Goal: Task Accomplishment & Management: Manage account settings

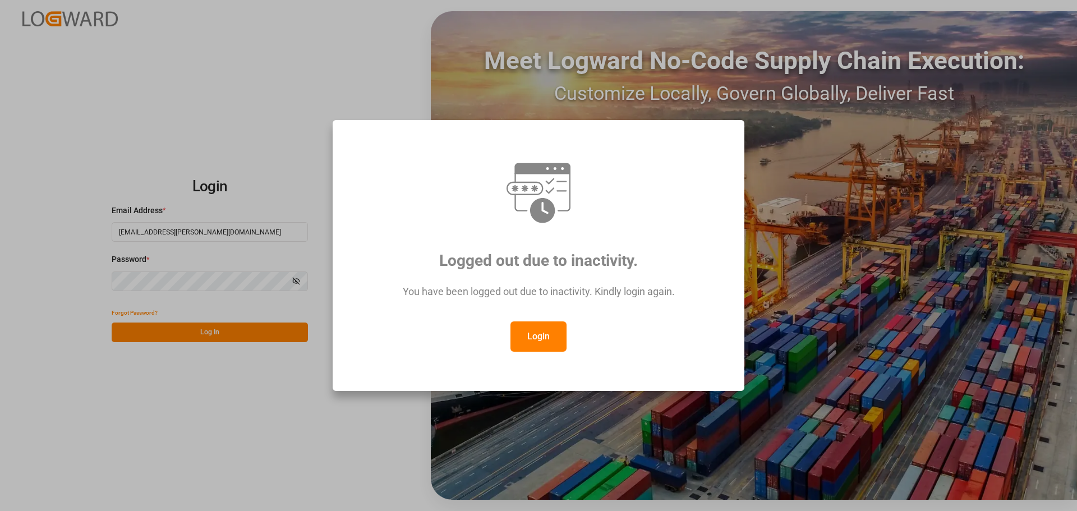
drag, startPoint x: 550, startPoint y: 338, endPoint x: 395, endPoint y: 0, distance: 371.6
click at [550, 337] on button "Login" at bounding box center [538, 336] width 56 height 30
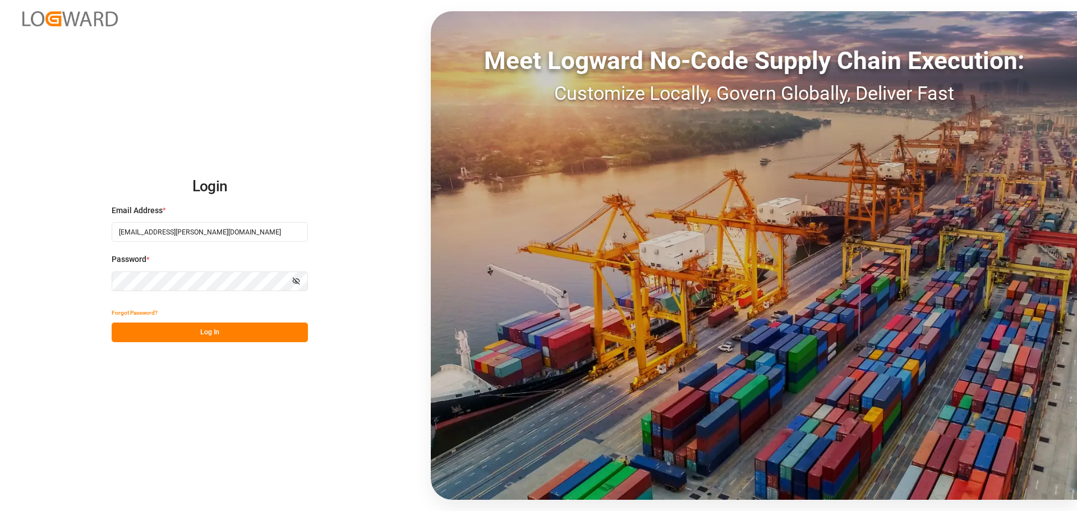
click at [222, 329] on button "Log In" at bounding box center [210, 332] width 196 height 20
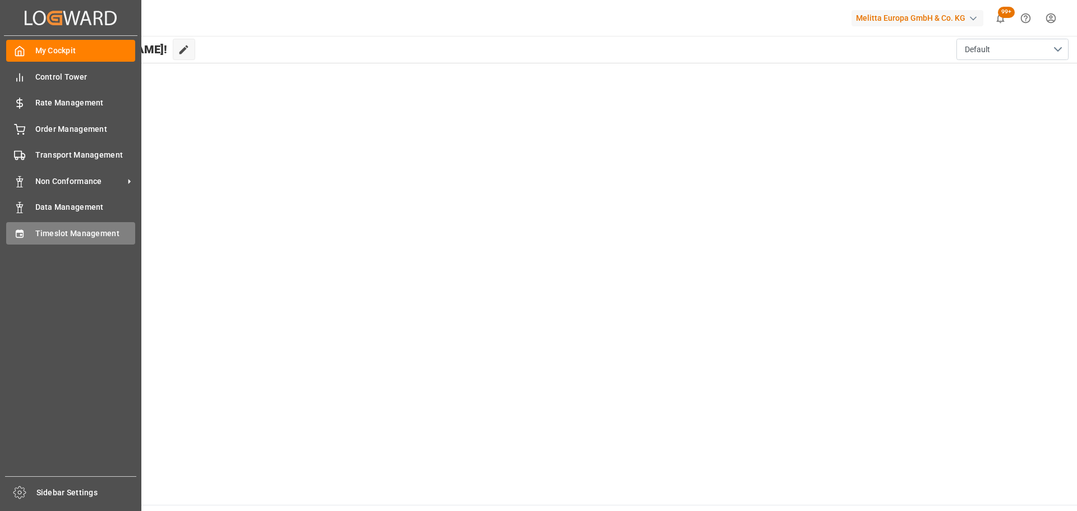
click at [36, 234] on span "Timeslot Management" at bounding box center [85, 234] width 100 height 12
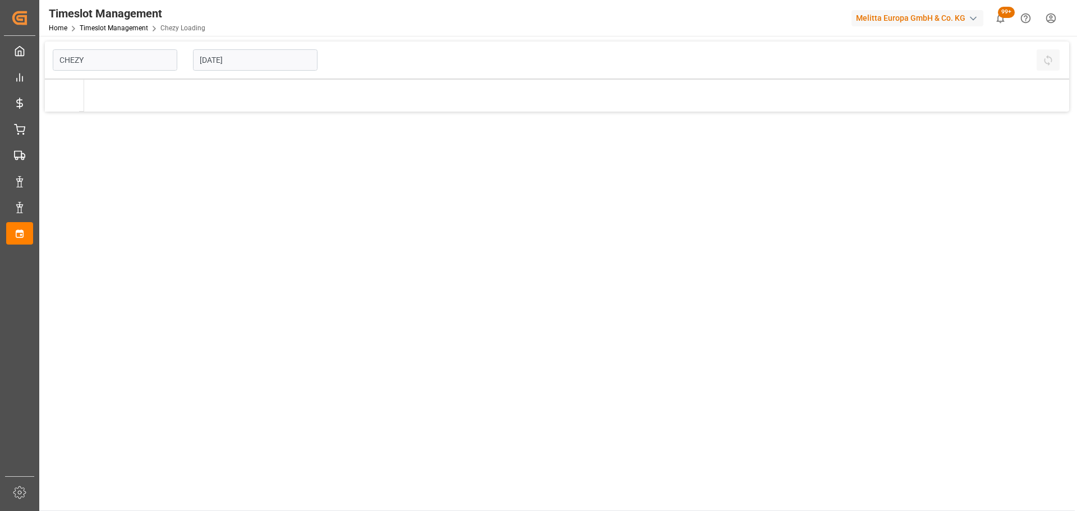
type input "Chezy Loading"
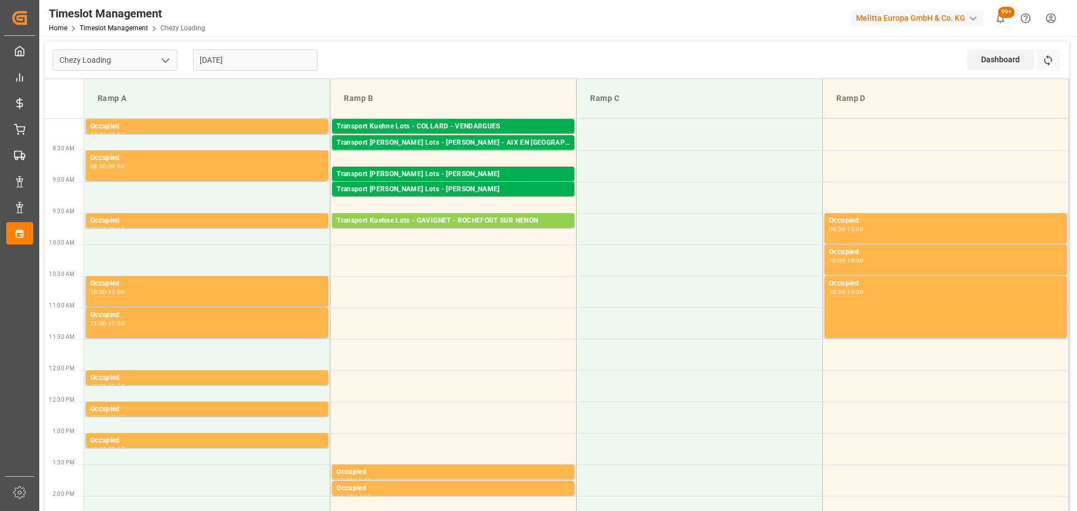
click at [213, 61] on input "[DATE]" at bounding box center [255, 59] width 124 height 21
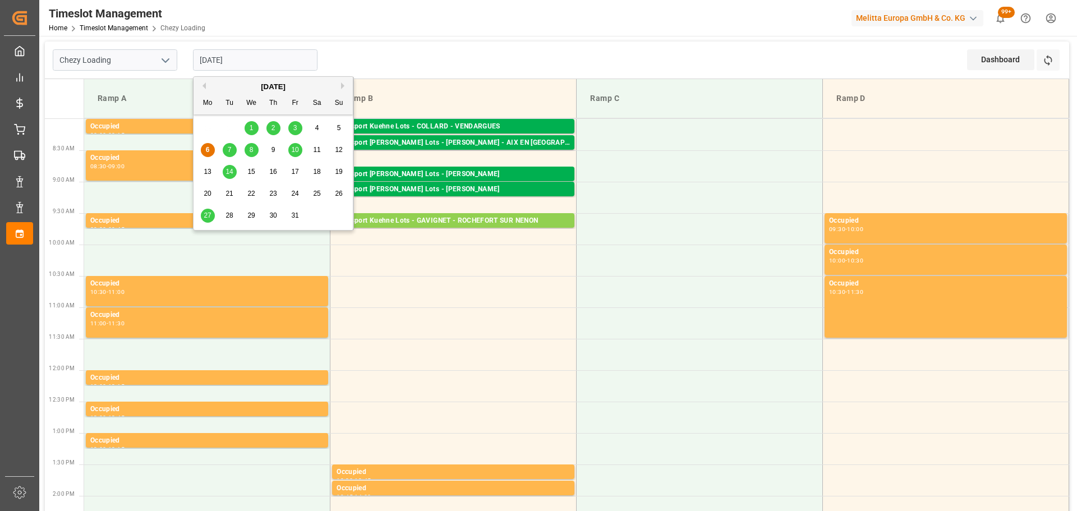
click at [225, 148] on div "7" at bounding box center [230, 150] width 14 height 13
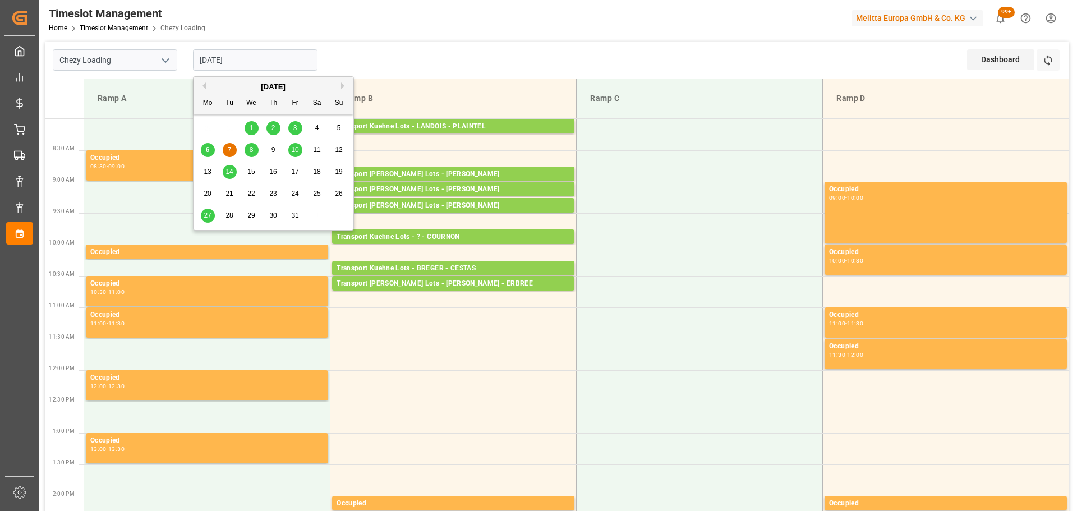
click at [211, 57] on input "[DATE]" at bounding box center [255, 59] width 124 height 21
click at [206, 149] on span "6" at bounding box center [208, 150] width 4 height 8
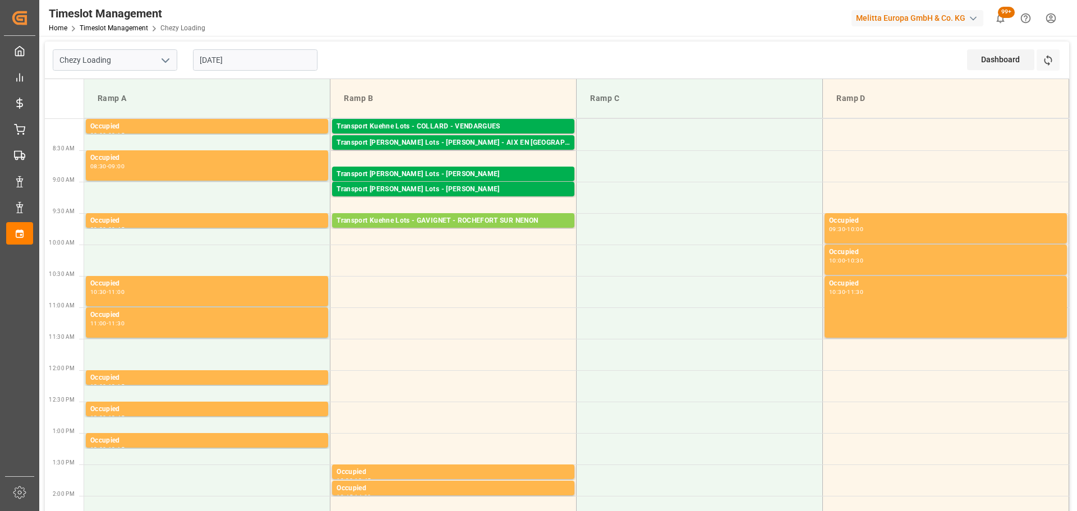
click at [265, 57] on input "[DATE]" at bounding box center [255, 59] width 124 height 21
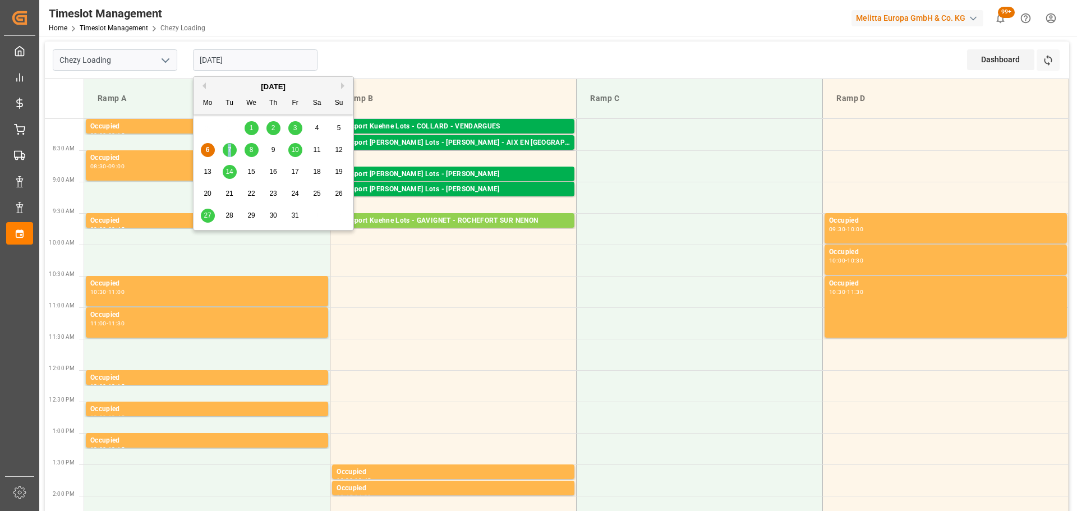
click at [230, 146] on span "7" at bounding box center [230, 150] width 4 height 8
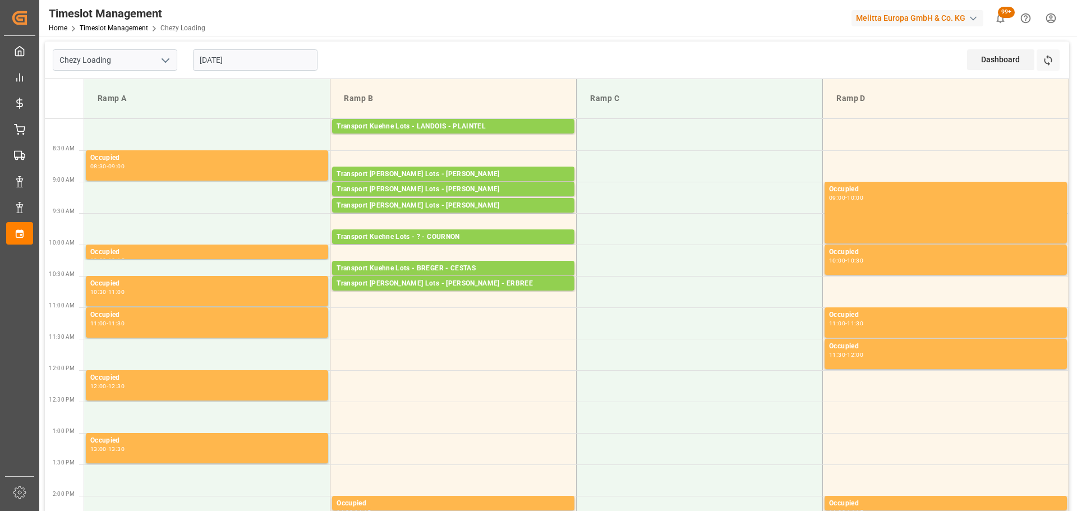
click at [241, 58] on input "[DATE]" at bounding box center [255, 59] width 124 height 21
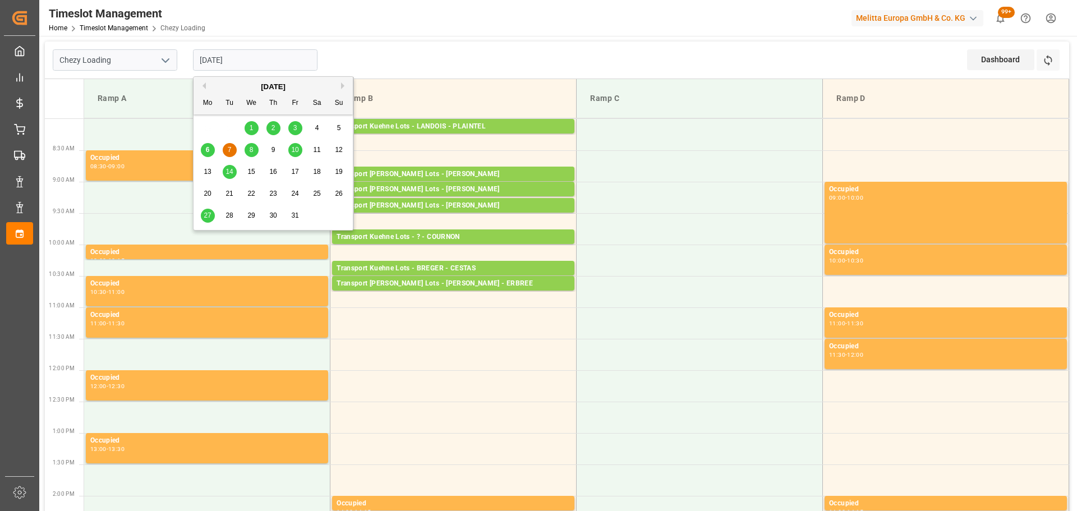
click at [206, 147] on span "6" at bounding box center [208, 150] width 4 height 8
type input "[DATE]"
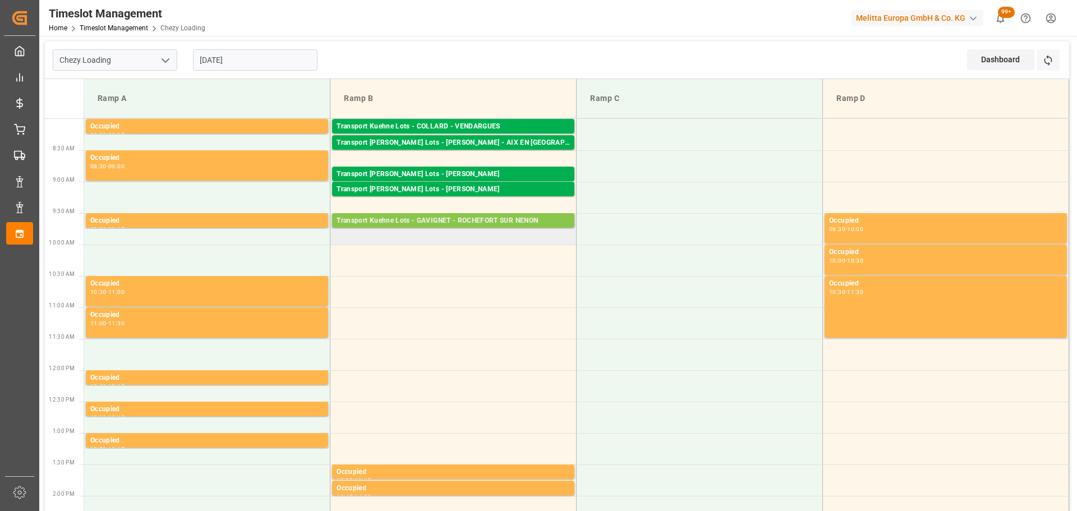
click at [492, 219] on div "Transport Kuehne Lots - GAVIGNET - ROCHEFORT SUR NENON" at bounding box center [452, 220] width 233 height 11
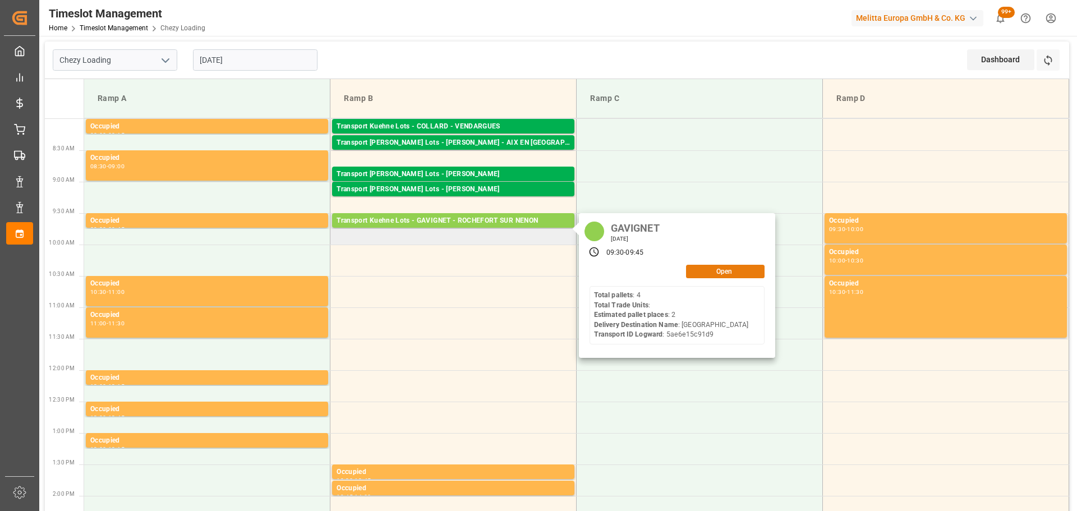
click at [746, 267] on button "Open" at bounding box center [725, 271] width 79 height 13
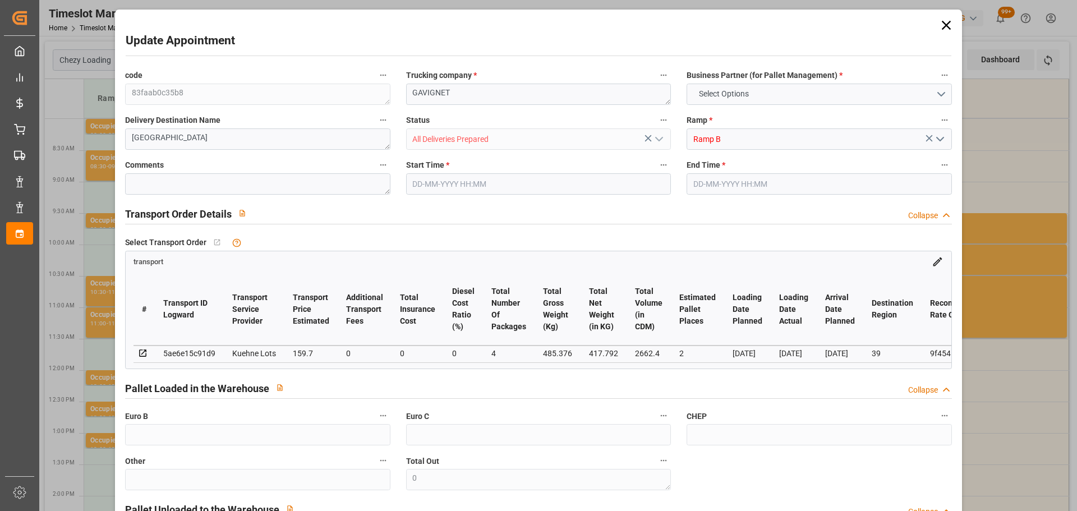
type input "2"
type input "159.7"
type input "0"
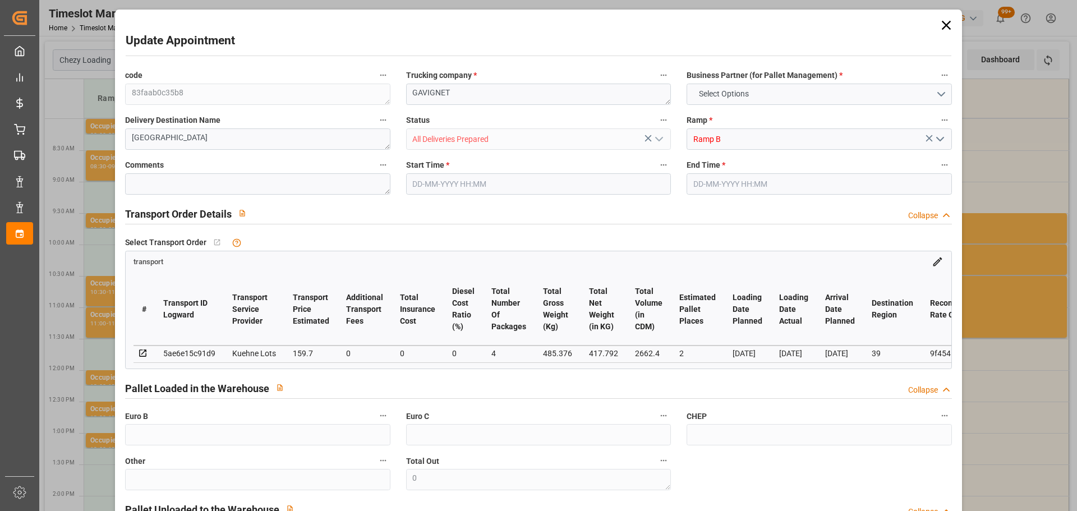
type input "159.7"
type input "0"
type input "4"
type input "417.792"
type input "596"
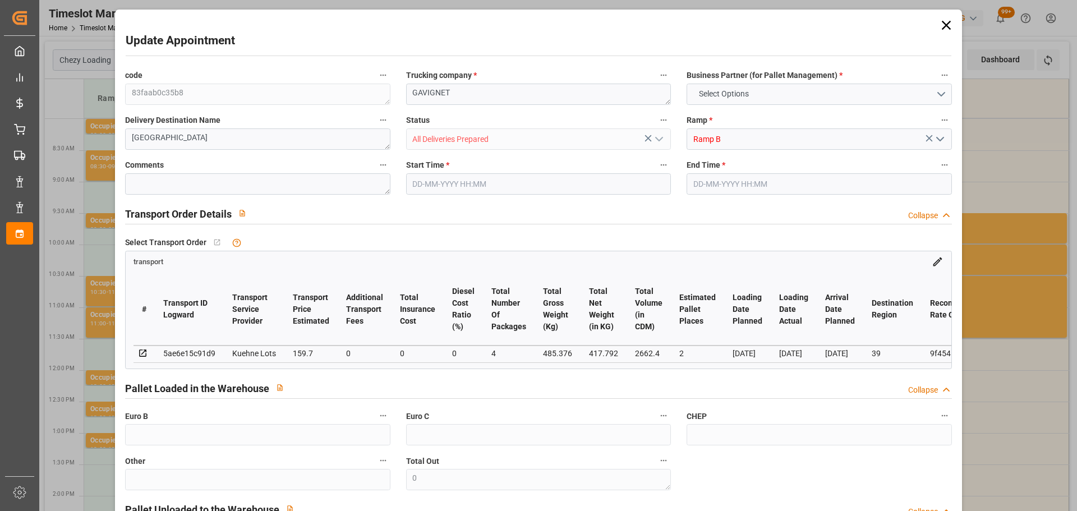
type input "2662.4"
type input "39"
type input "4"
type input "0"
type input "4"
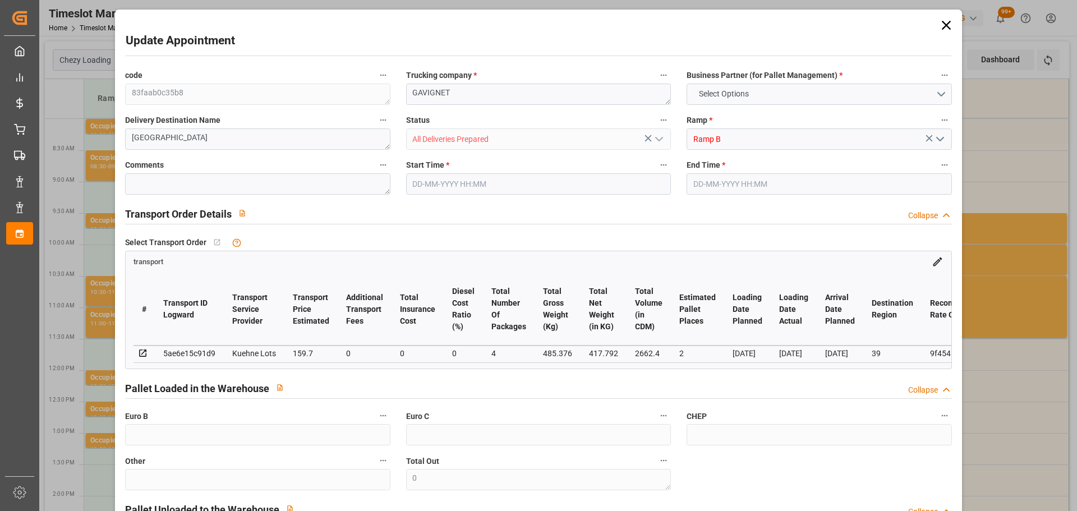
type input "101"
type input "485.376"
type input "0"
type input "4710.8598"
type input "0"
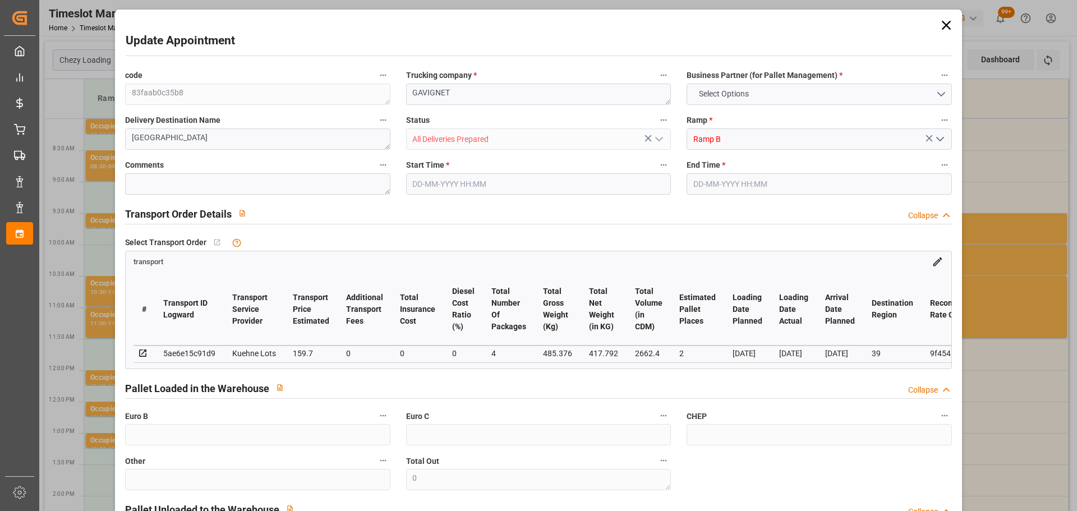
type input "0"
type input "21"
type input "35"
type input "[DATE] 09:30"
type input "[DATE] 09:45"
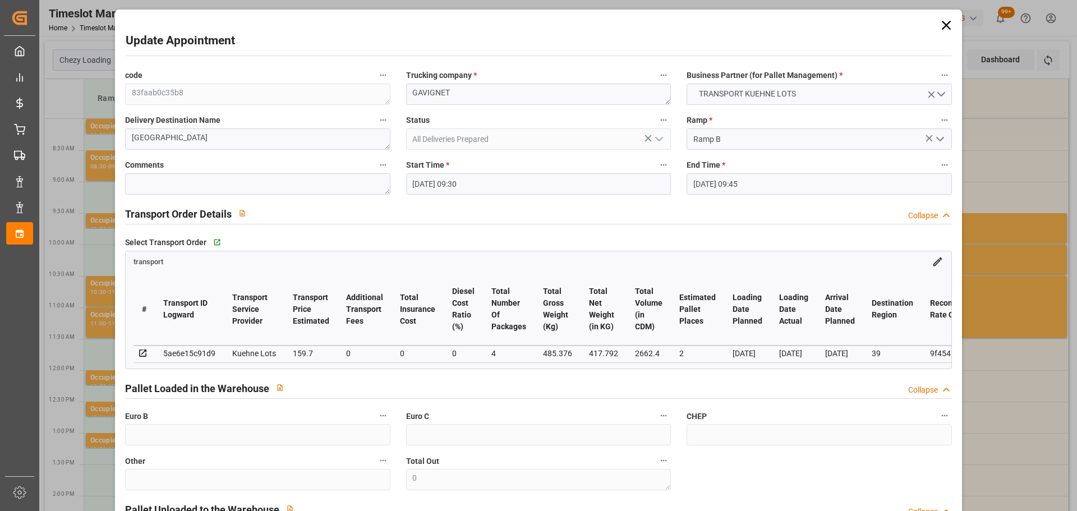
type input "[DATE] 13:03"
type input "[DATE] 11:50"
type input "[DATE]"
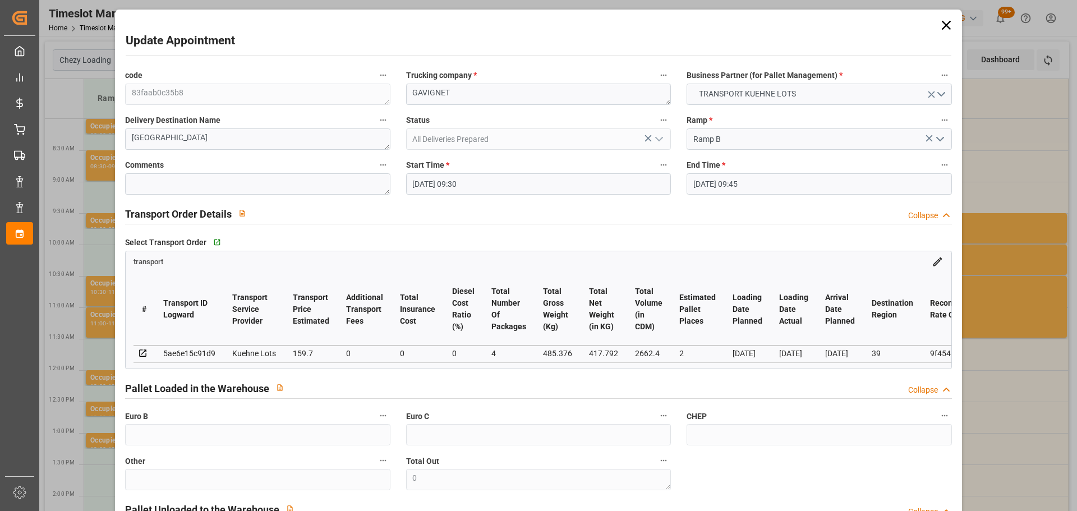
click at [425, 183] on input "[DATE] 09:30" at bounding box center [538, 183] width 265 height 21
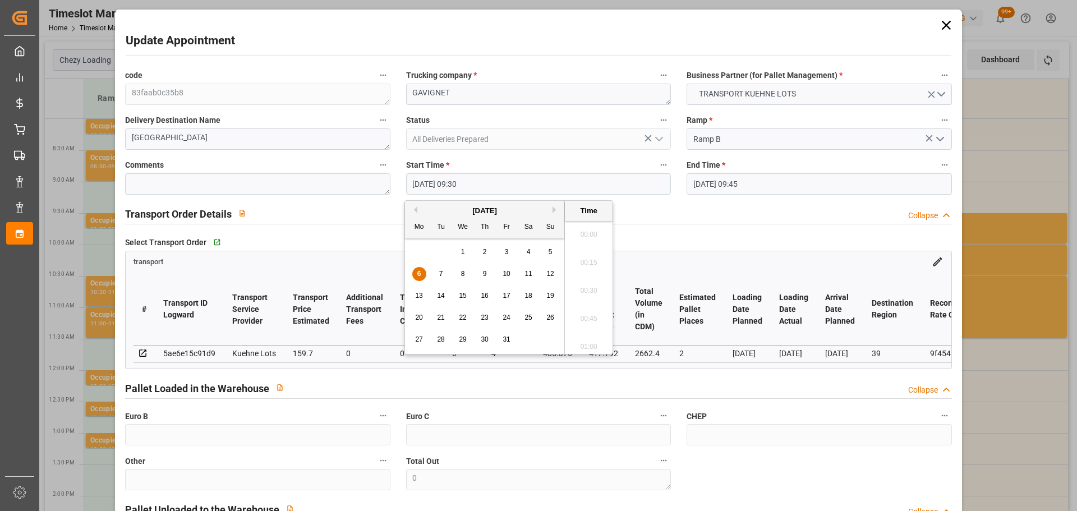
scroll to position [1013, 0]
click at [440, 269] on div "7" at bounding box center [441, 273] width 14 height 13
click at [581, 339] on li "11:00" at bounding box center [589, 343] width 48 height 28
type input "[DATE] 11:00"
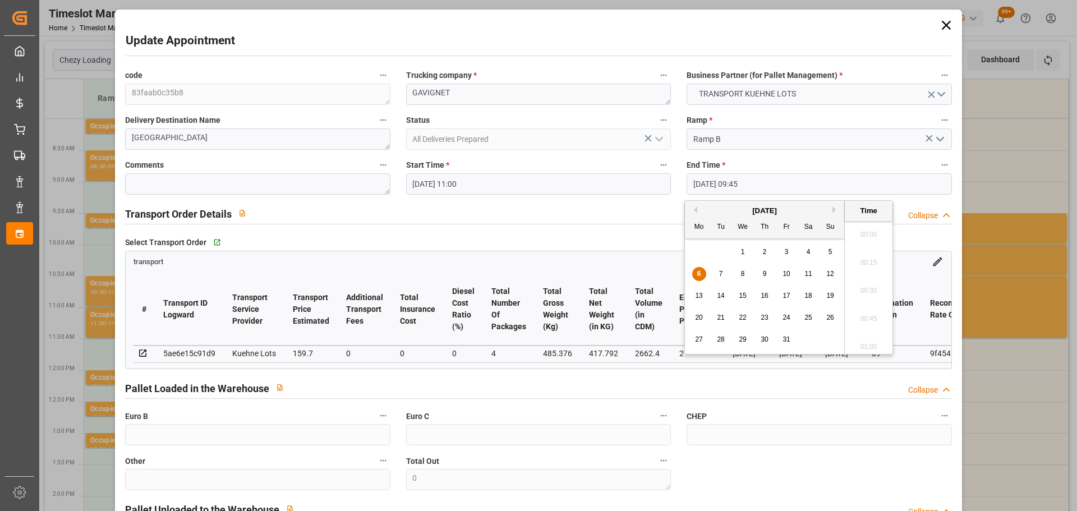
click at [712, 182] on input "[DATE] 09:45" at bounding box center [818, 183] width 265 height 21
click at [715, 273] on div "7" at bounding box center [721, 273] width 14 height 13
click at [865, 280] on li "11:15" at bounding box center [868, 287] width 48 height 28
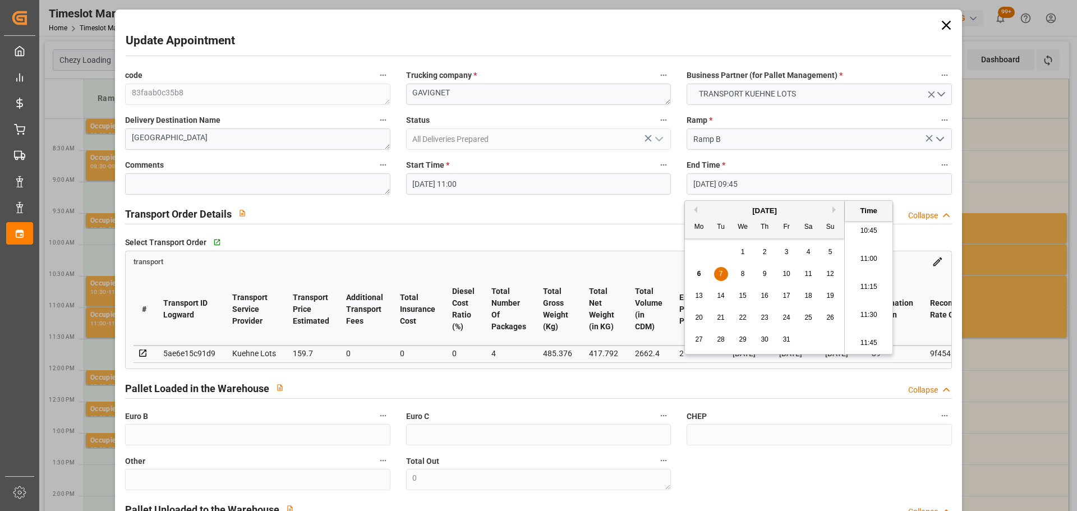
type input "[DATE] 11:15"
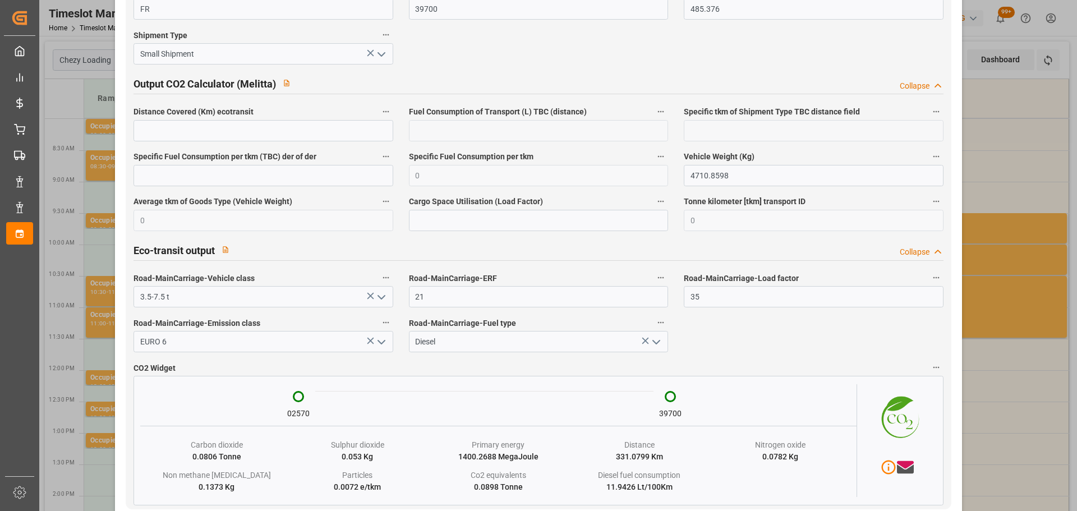
scroll to position [1854, 0]
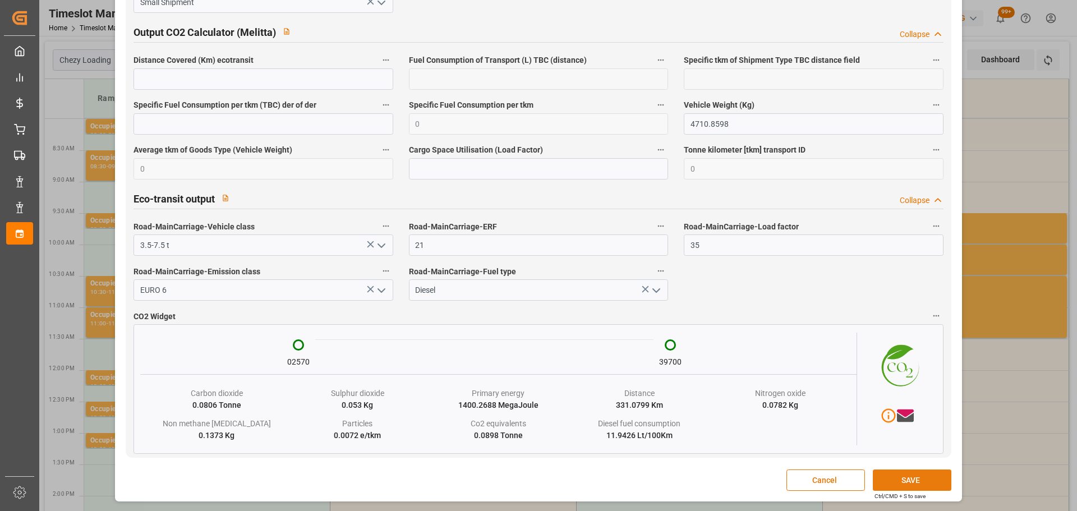
click at [920, 476] on button "SAVE" at bounding box center [912, 479] width 79 height 21
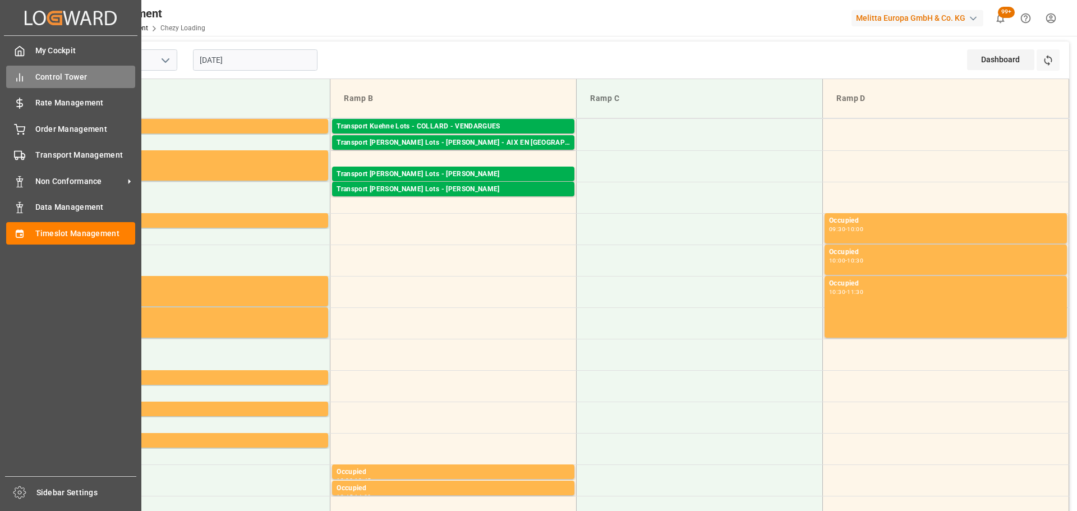
click at [64, 71] on span "Control Tower" at bounding box center [85, 77] width 100 height 12
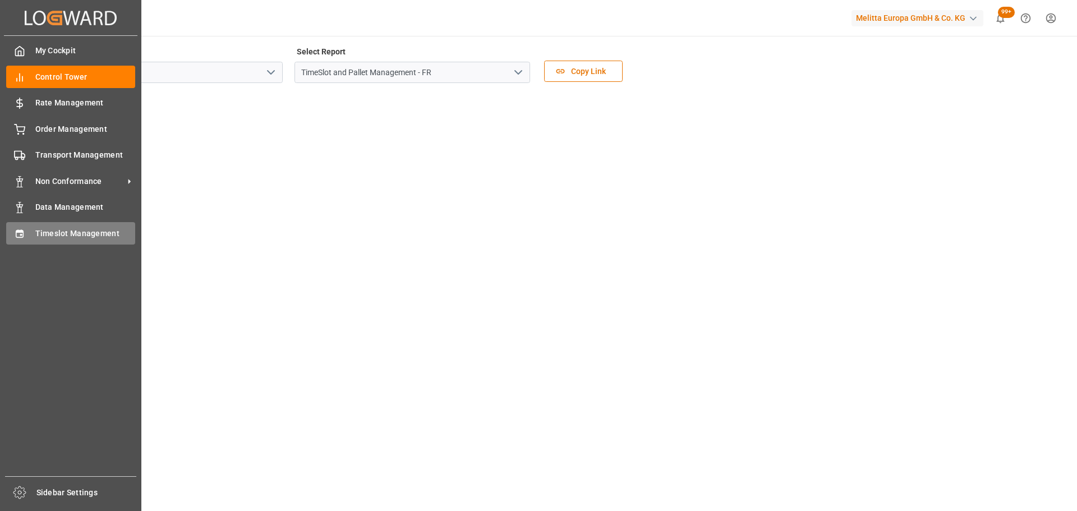
click at [68, 229] on span "Timeslot Management" at bounding box center [85, 234] width 100 height 12
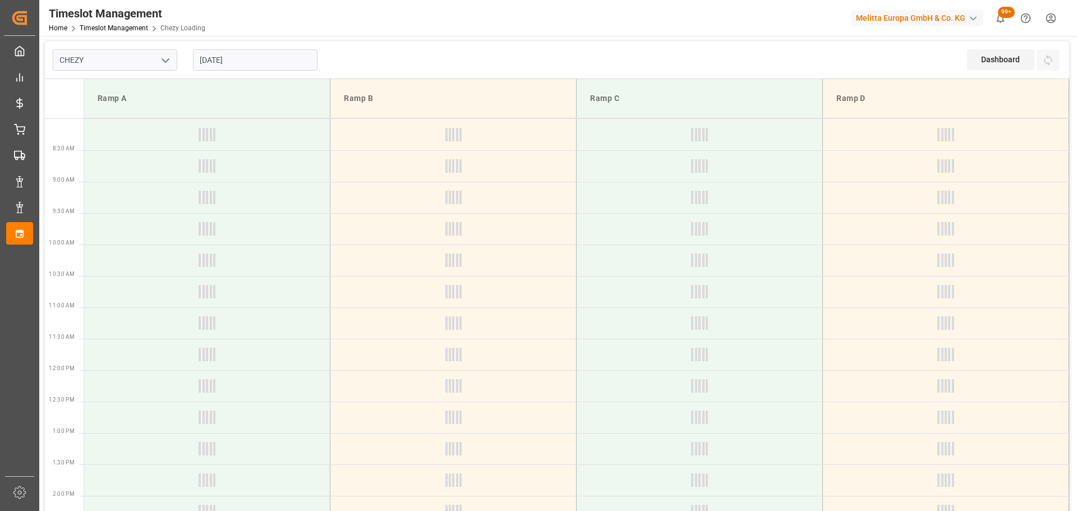
type input "Chezy Loading"
click at [264, 54] on input "[DATE]" at bounding box center [255, 59] width 124 height 21
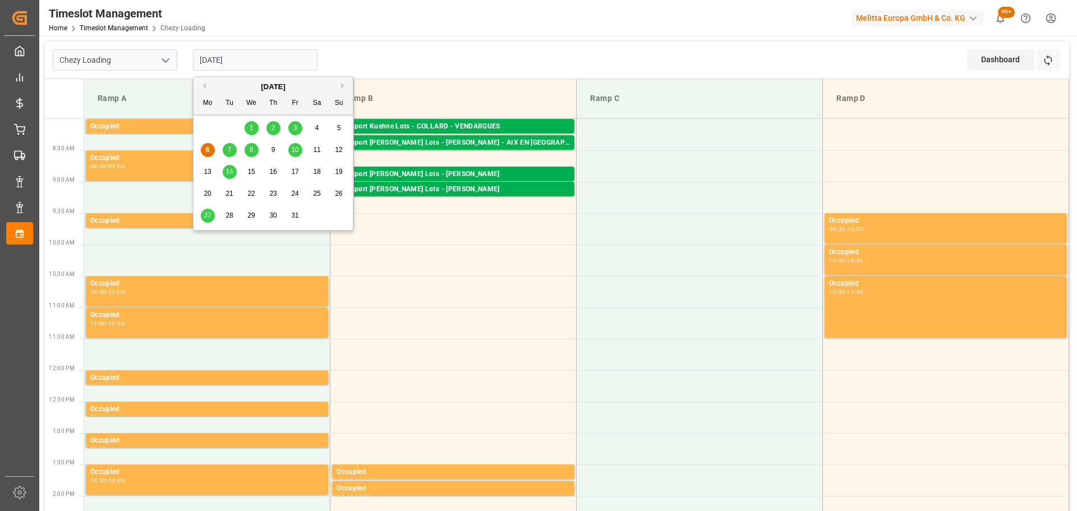
click at [204, 86] on button "Previous Month" at bounding box center [202, 85] width 7 height 7
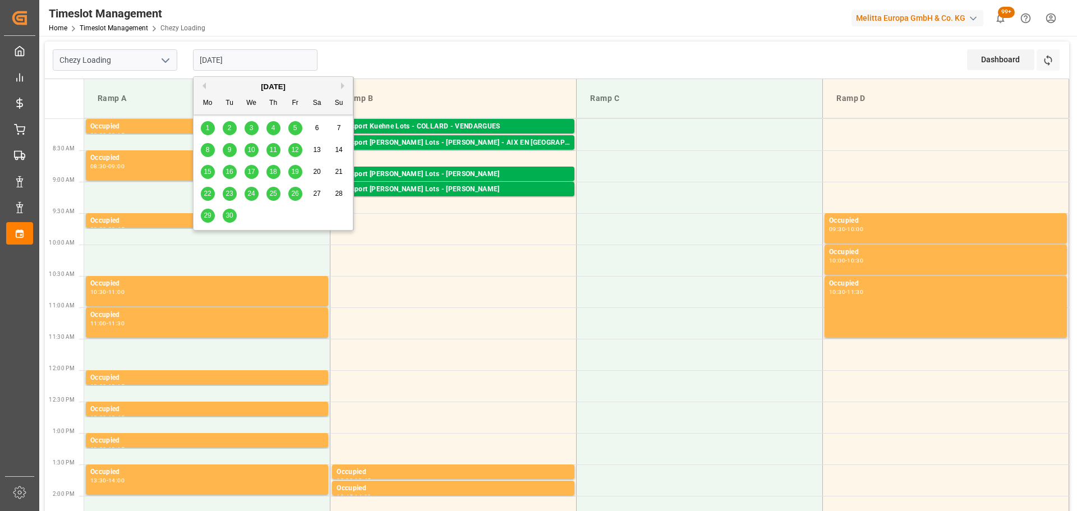
click at [273, 168] on span "18" at bounding box center [272, 172] width 7 height 8
type input "[DATE]"
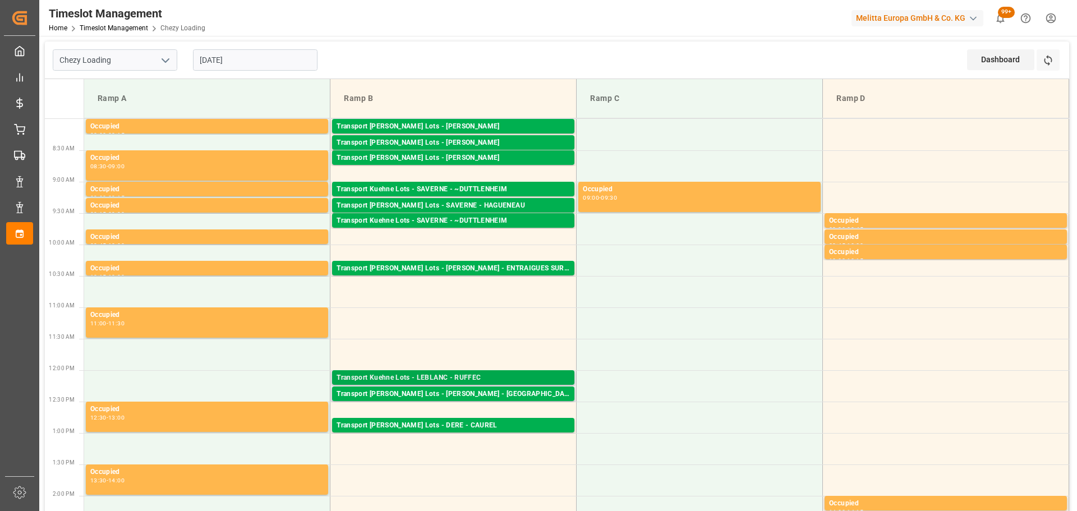
click at [438, 371] on div "Transport [PERSON_NAME] Lots - [PERSON_NAME] - RUFFEC Pallets: 1,TU: 741,City: …" at bounding box center [453, 377] width 242 height 15
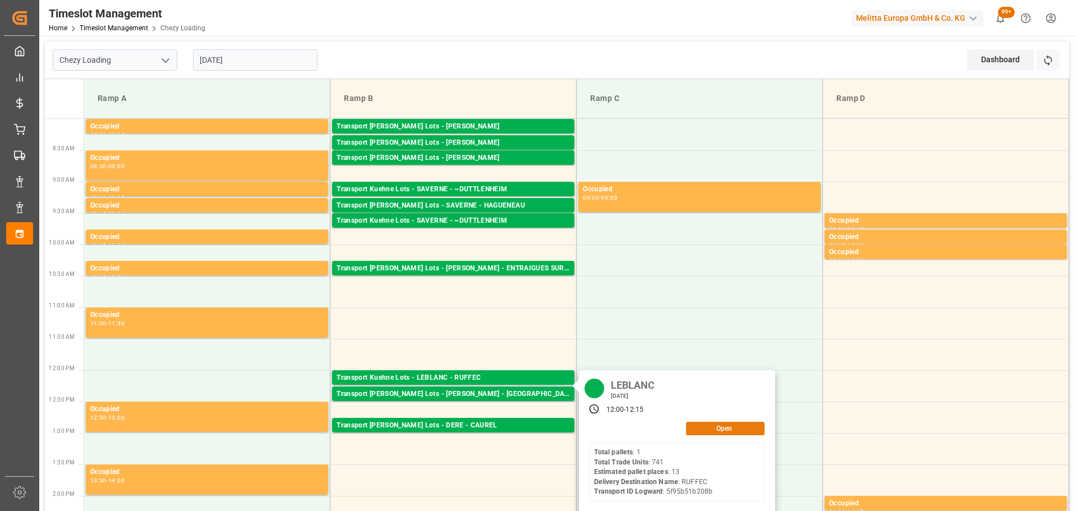
click at [740, 426] on button "Open" at bounding box center [725, 428] width 79 height 13
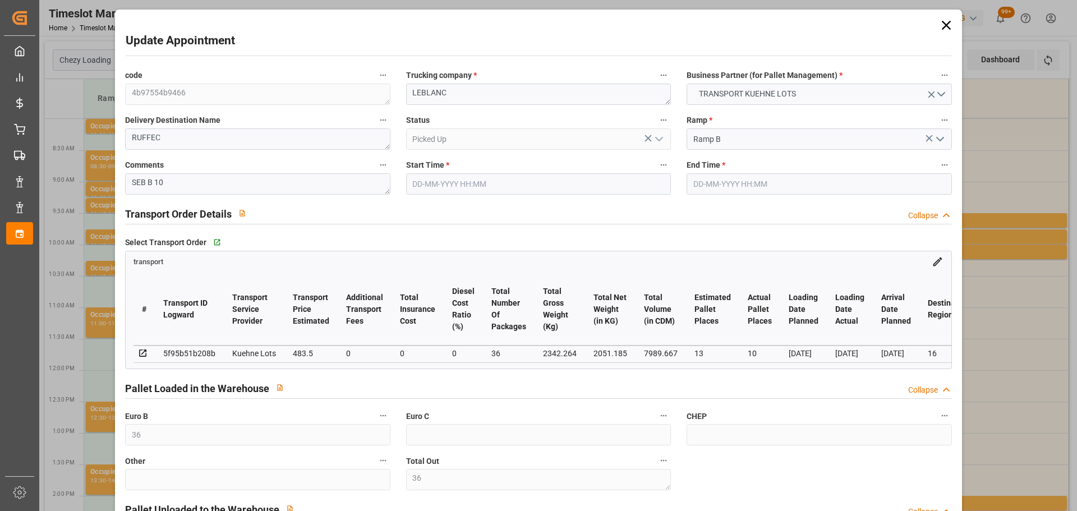
type input "[DATE] 12:00"
type input "[DATE] 12:15"
type input "[DATE] 12:41"
type input "[DATE] 11:25"
type input "[DATE]"
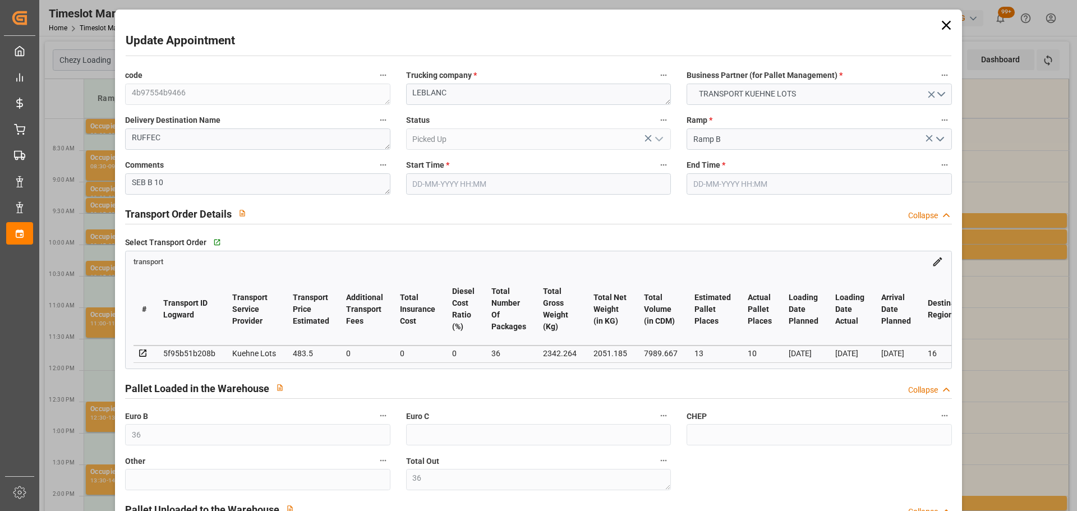
type input "[DATE]"
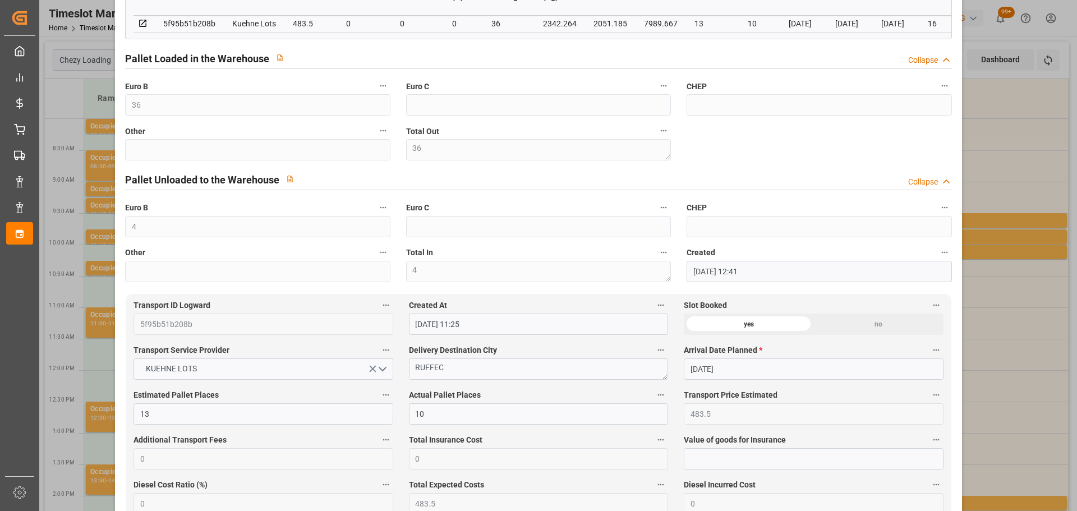
scroll to position [336, 0]
